Goal: Use online tool/utility: Use online tool/utility

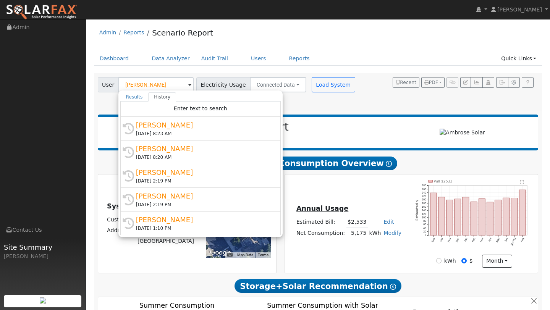
click at [403, 129] on div at bounding box center [462, 133] width 144 height 8
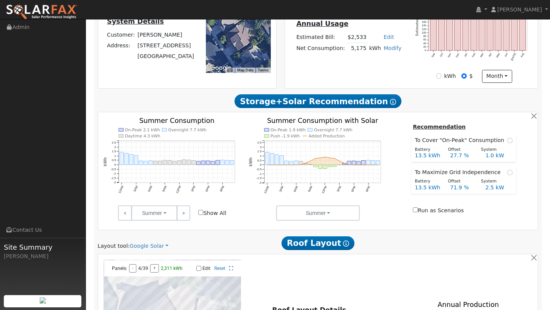
scroll to position [405, 0]
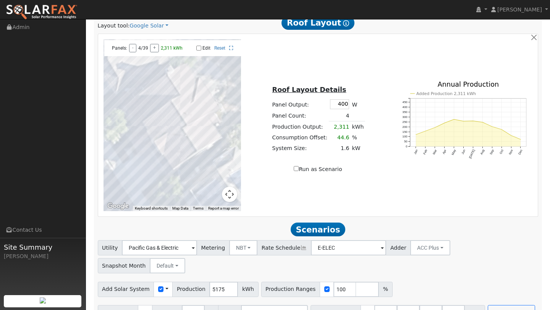
click at [225, 197] on button "Map camera controls" at bounding box center [229, 194] width 15 height 15
click at [211, 195] on button "Zoom out" at bounding box center [210, 194] width 15 height 15
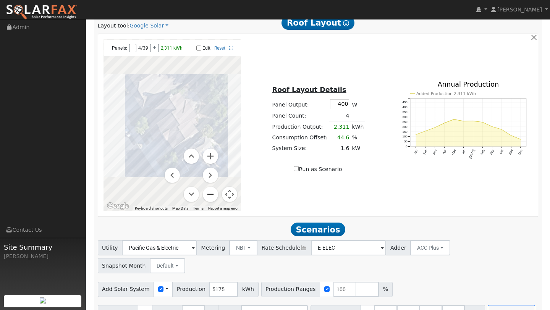
click at [211, 195] on button "Zoom out" at bounding box center [210, 194] width 15 height 15
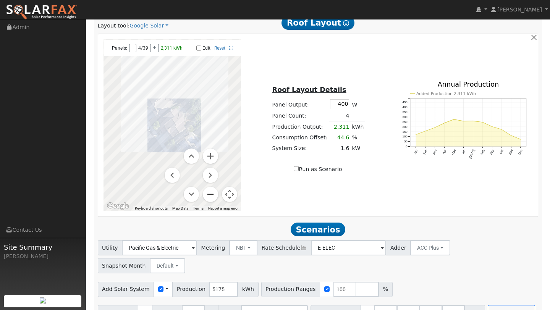
click at [211, 195] on button "Zoom out" at bounding box center [210, 194] width 15 height 15
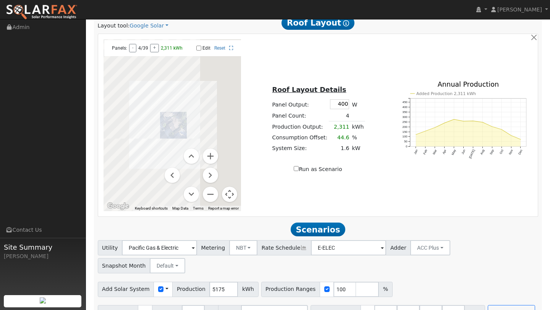
click at [232, 195] on button "Map camera controls" at bounding box center [229, 194] width 15 height 15
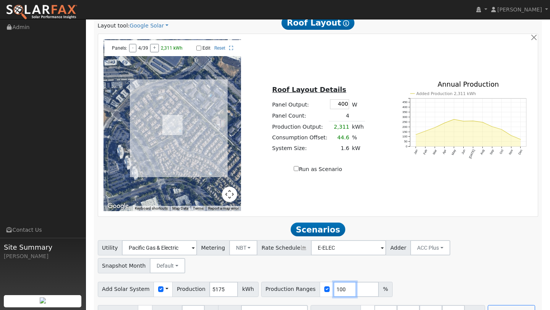
click at [335, 282] on input "100" at bounding box center [345, 289] width 23 height 15
type input "147"
click at [489, 305] on button "Run Scenarios" at bounding box center [511, 312] width 47 height 15
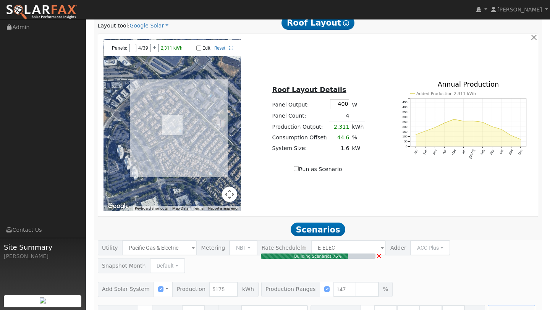
type input "5.1"
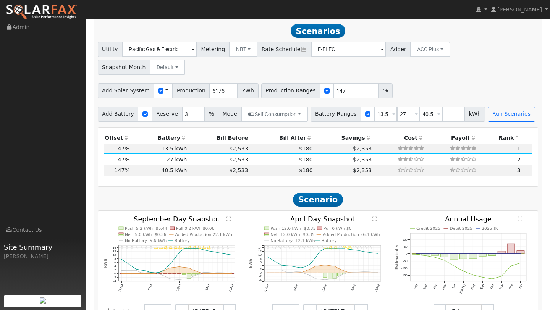
scroll to position [605, 0]
